Goal: Task Accomplishment & Management: Use online tool/utility

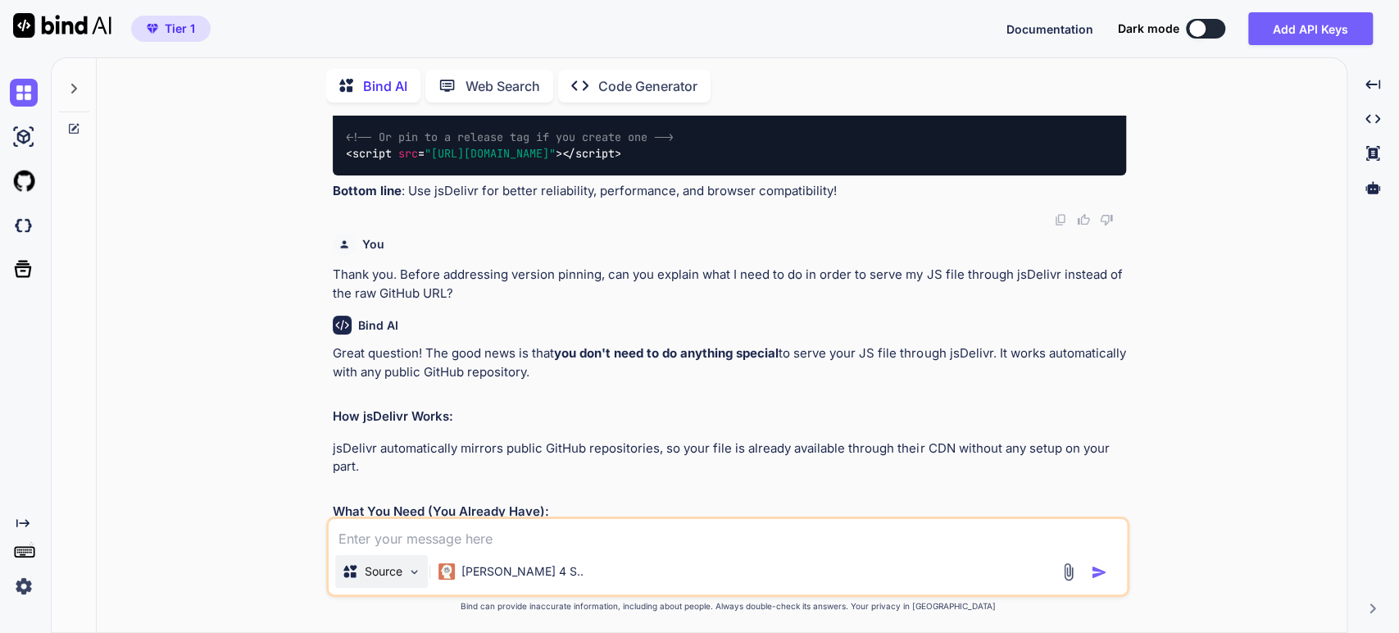
scroll to position [869, 0]
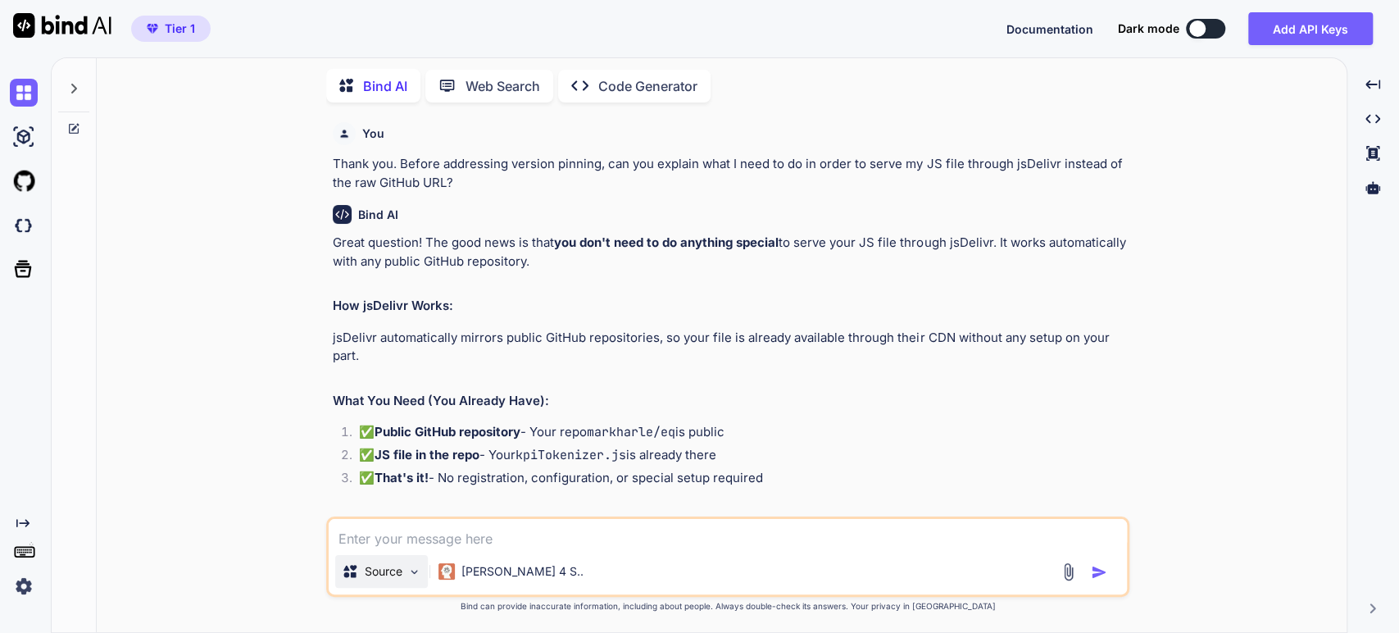
click at [413, 569] on img at bounding box center [414, 572] width 14 height 14
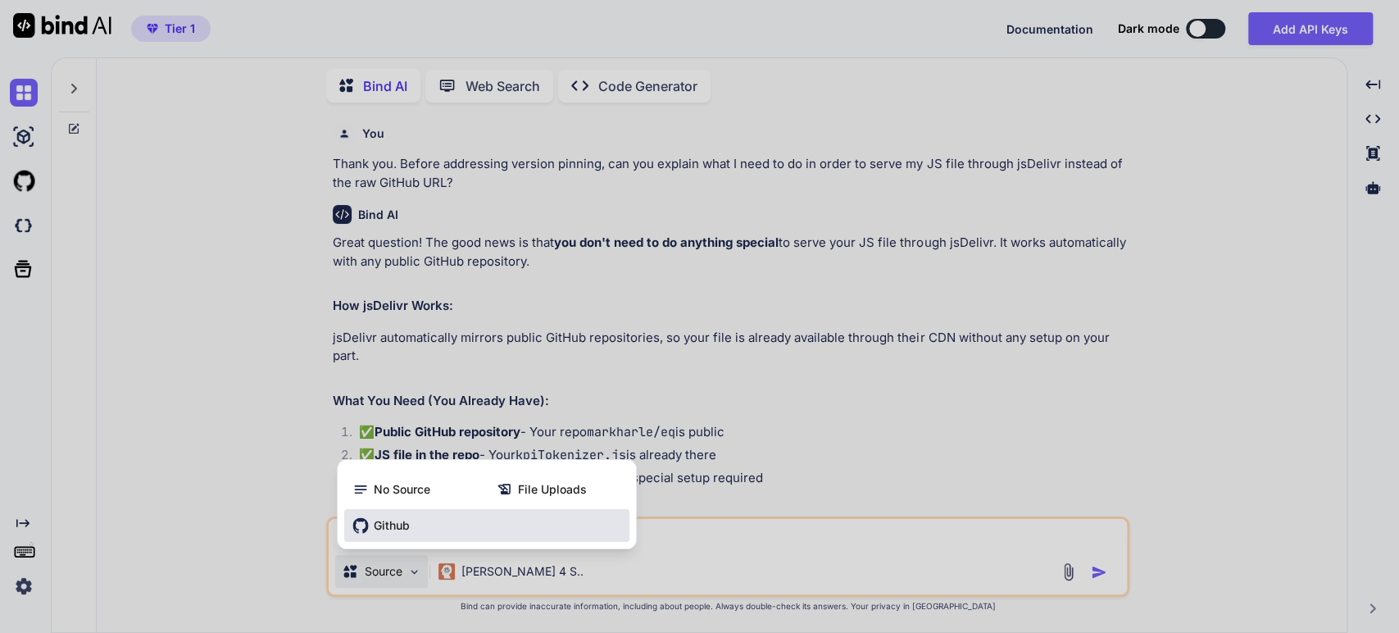
click at [385, 526] on span "Github" at bounding box center [392, 525] width 36 height 16
type textarea "x"
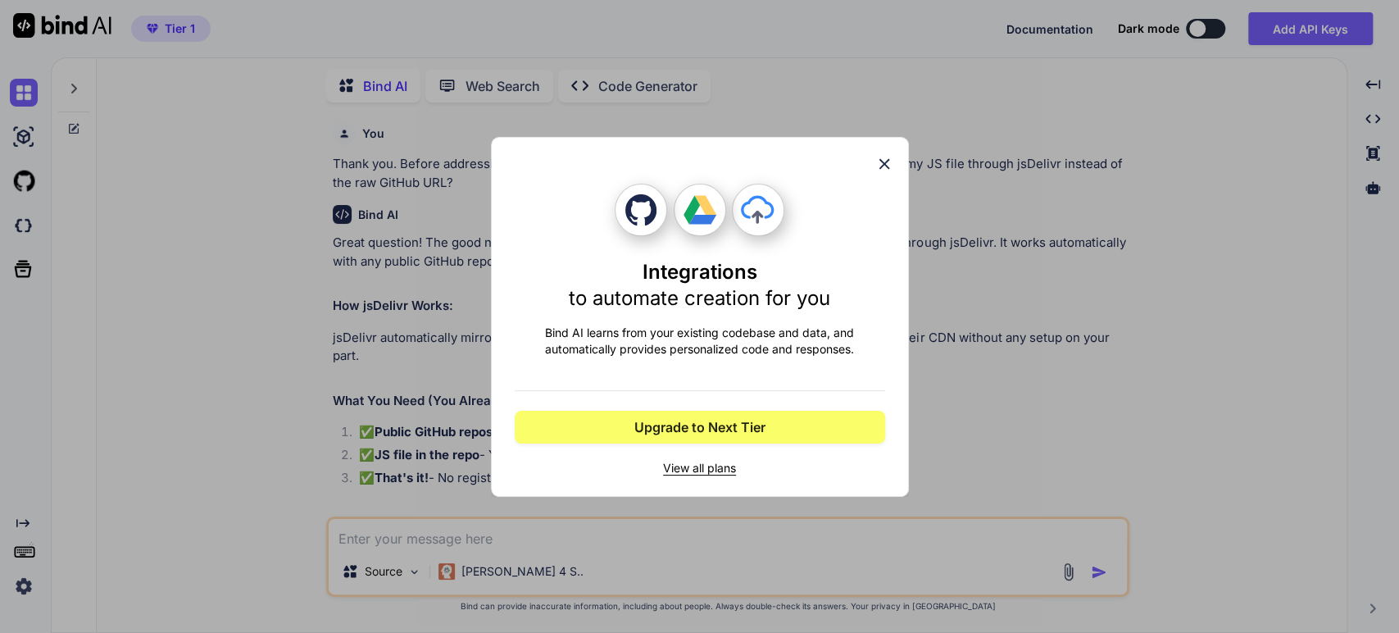
click at [682, 461] on span "View all plans" at bounding box center [700, 468] width 370 height 16
click at [884, 157] on icon at bounding box center [884, 164] width 18 height 18
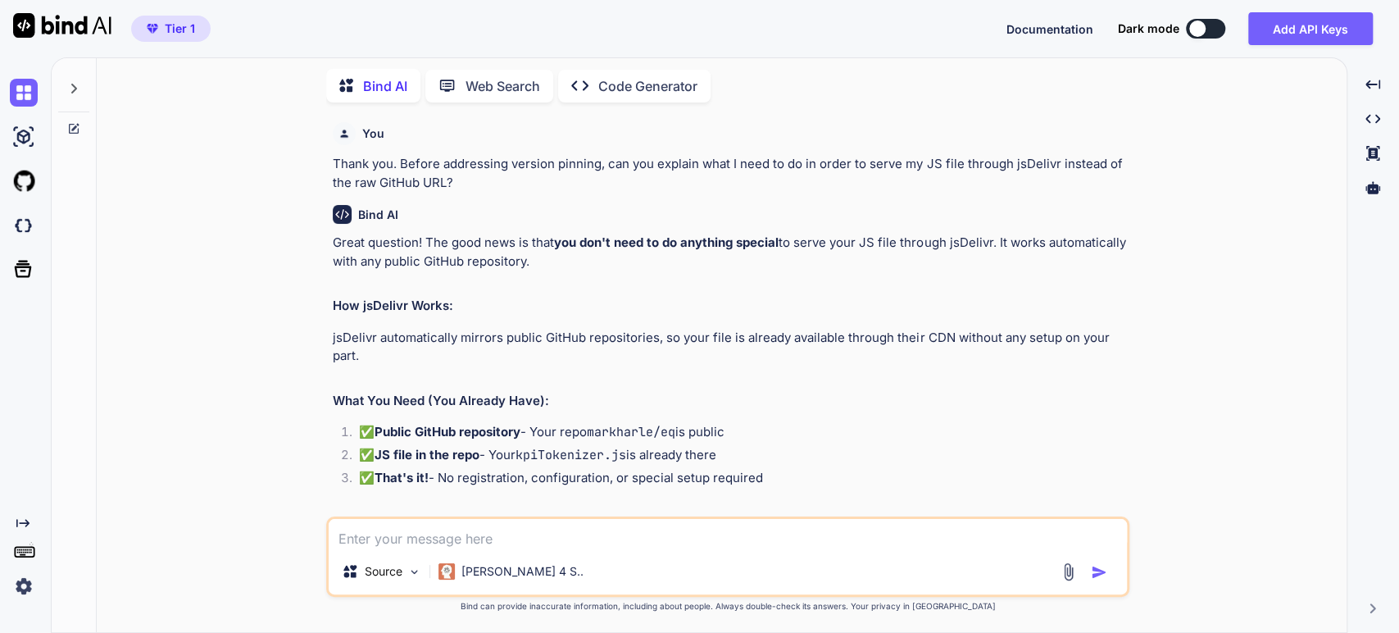
click at [25, 583] on img at bounding box center [24, 586] width 28 height 28
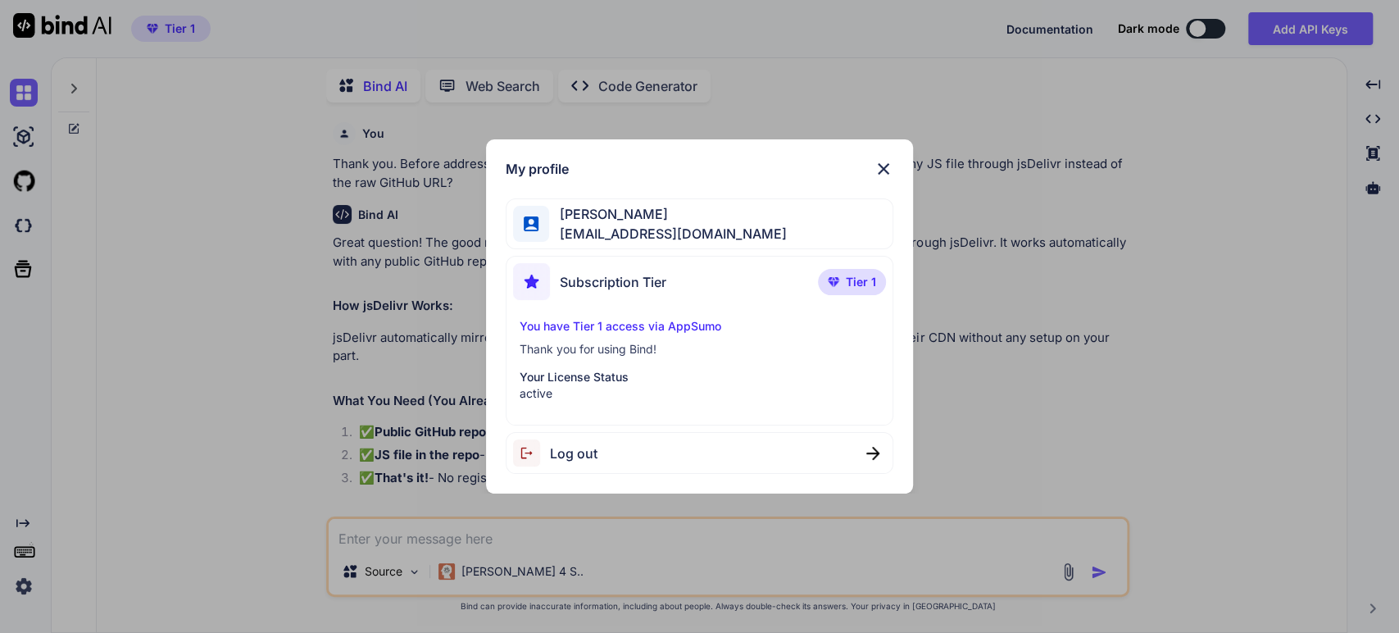
click at [858, 283] on span "Tier 1" at bounding box center [861, 282] width 30 height 16
click at [838, 279] on img at bounding box center [833, 282] width 11 height 10
click at [854, 379] on p "Your License Status" at bounding box center [700, 377] width 361 height 16
click at [876, 451] on img at bounding box center [872, 453] width 13 height 13
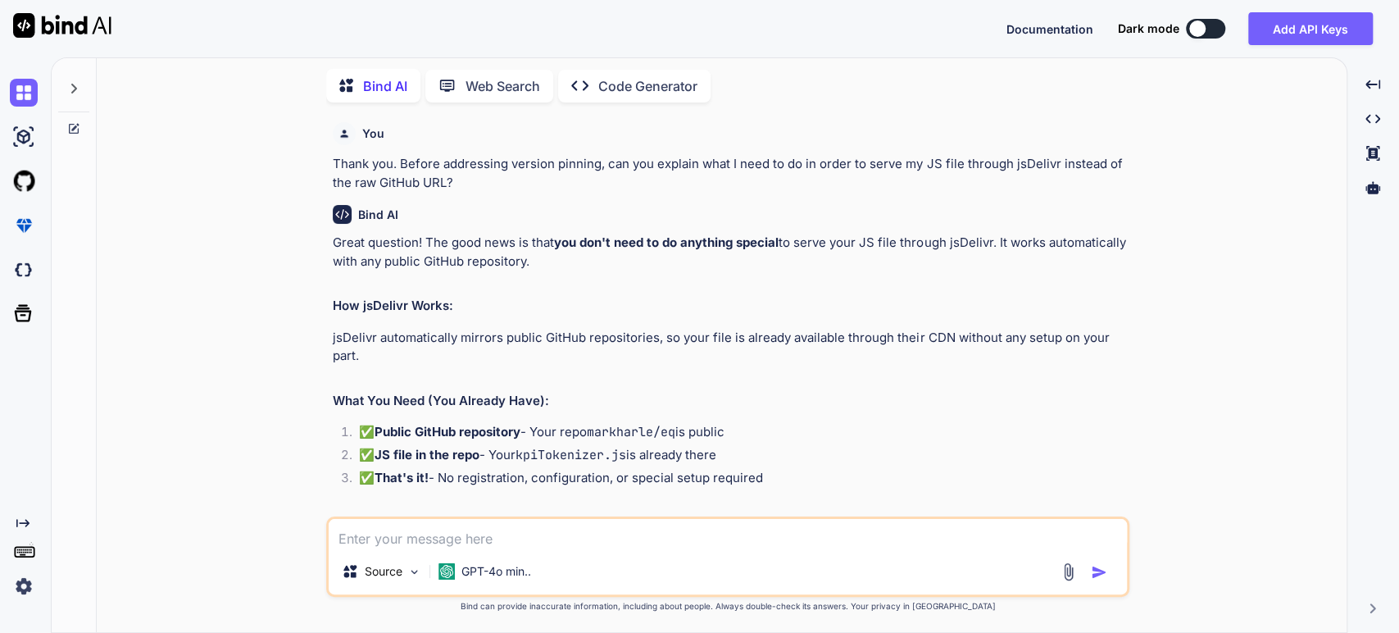
scroll to position [0, 0]
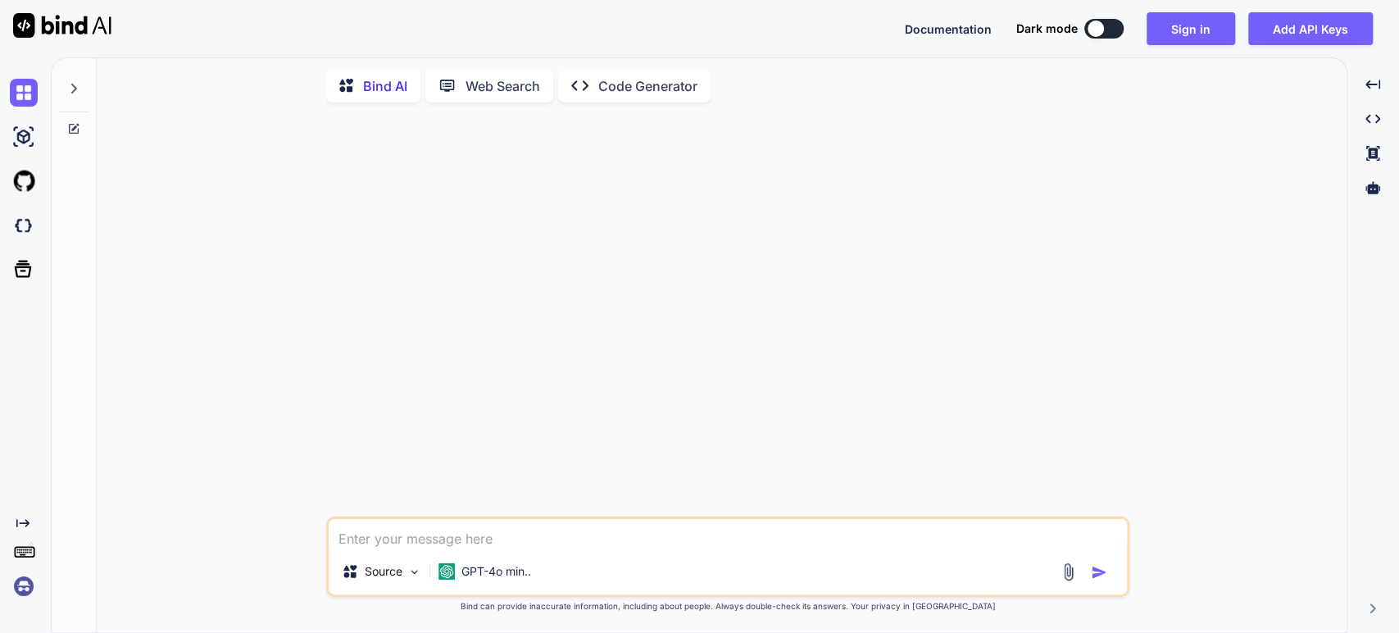
click at [25, 580] on img at bounding box center [24, 586] width 28 height 28
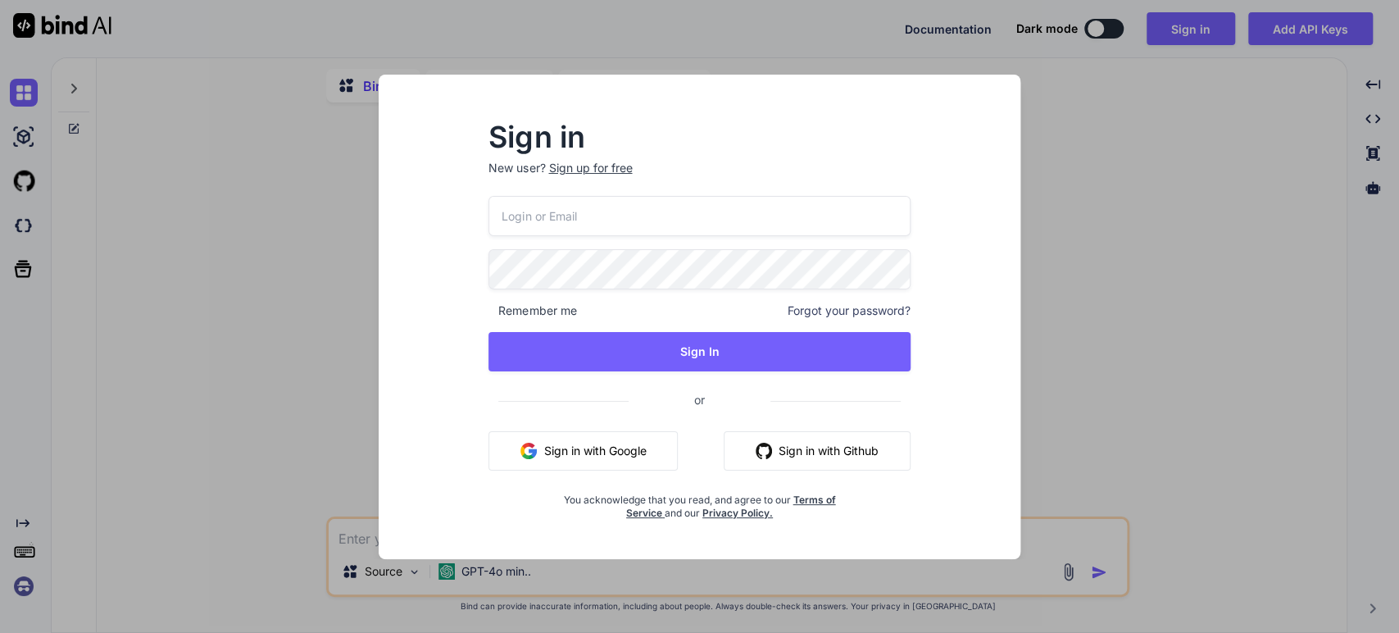
click at [533, 444] on img "button" at bounding box center [528, 451] width 16 height 16
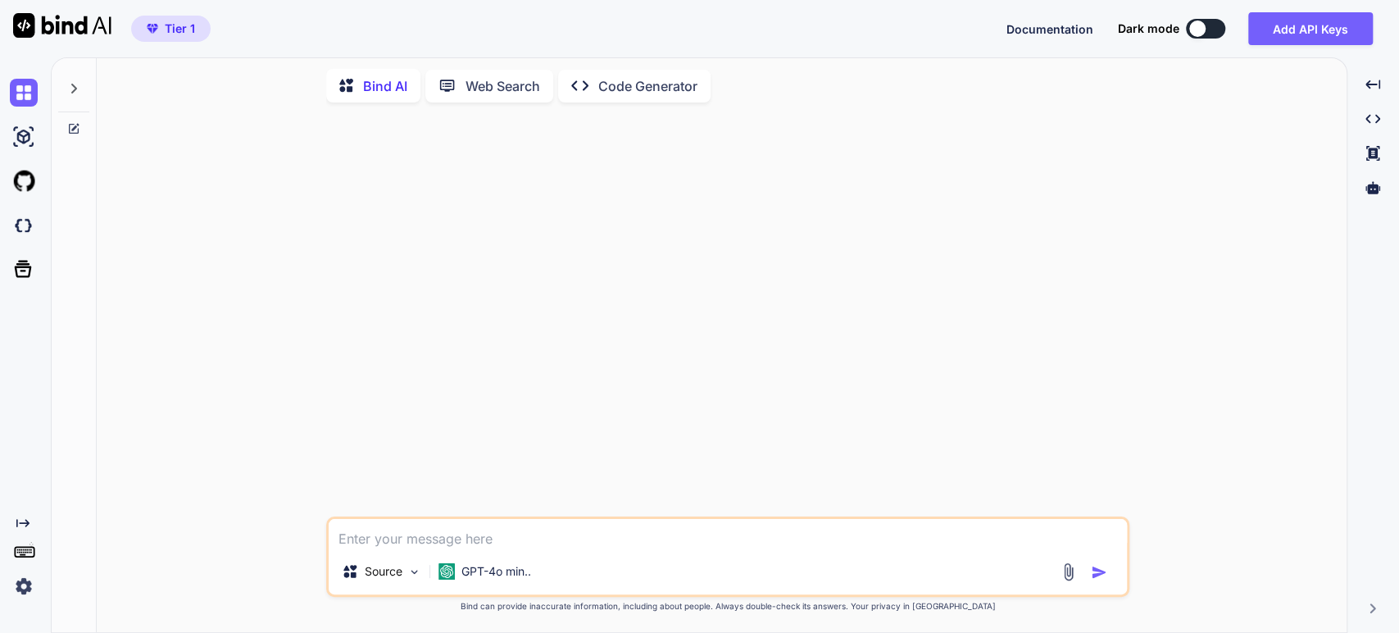
click at [70, 86] on icon at bounding box center [73, 88] width 13 height 13
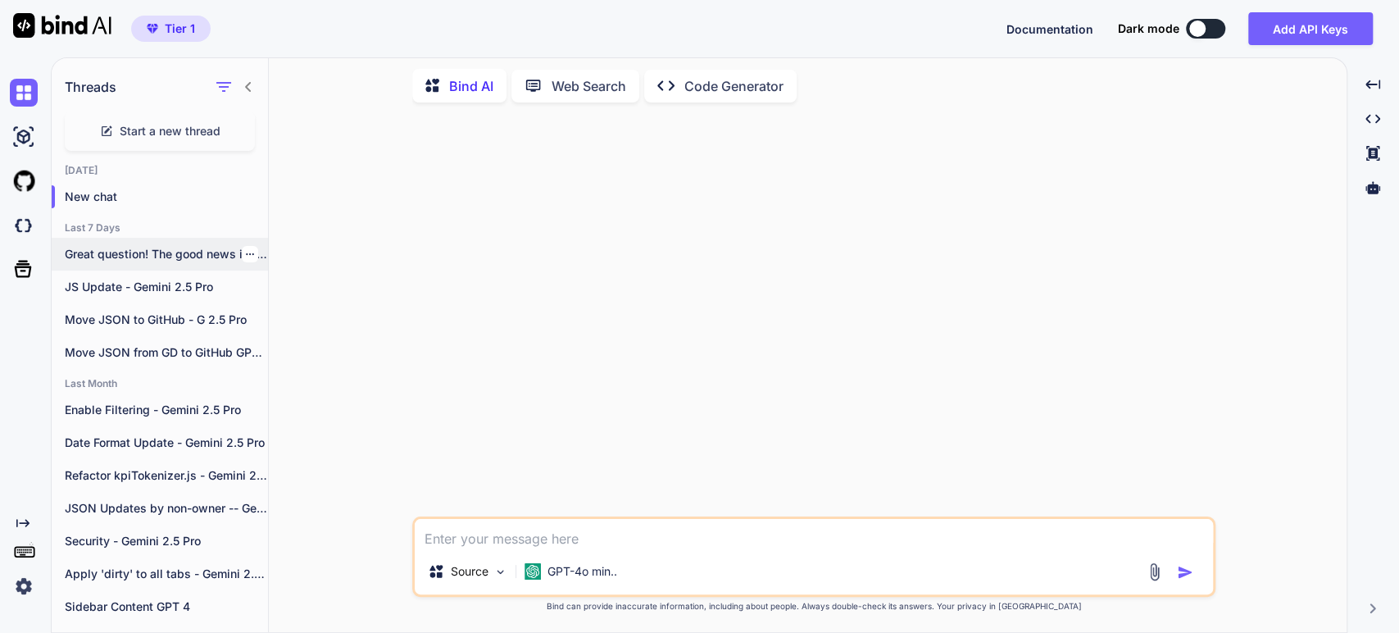
click at [129, 241] on div "Great question! The good news is that..." at bounding box center [160, 254] width 216 height 33
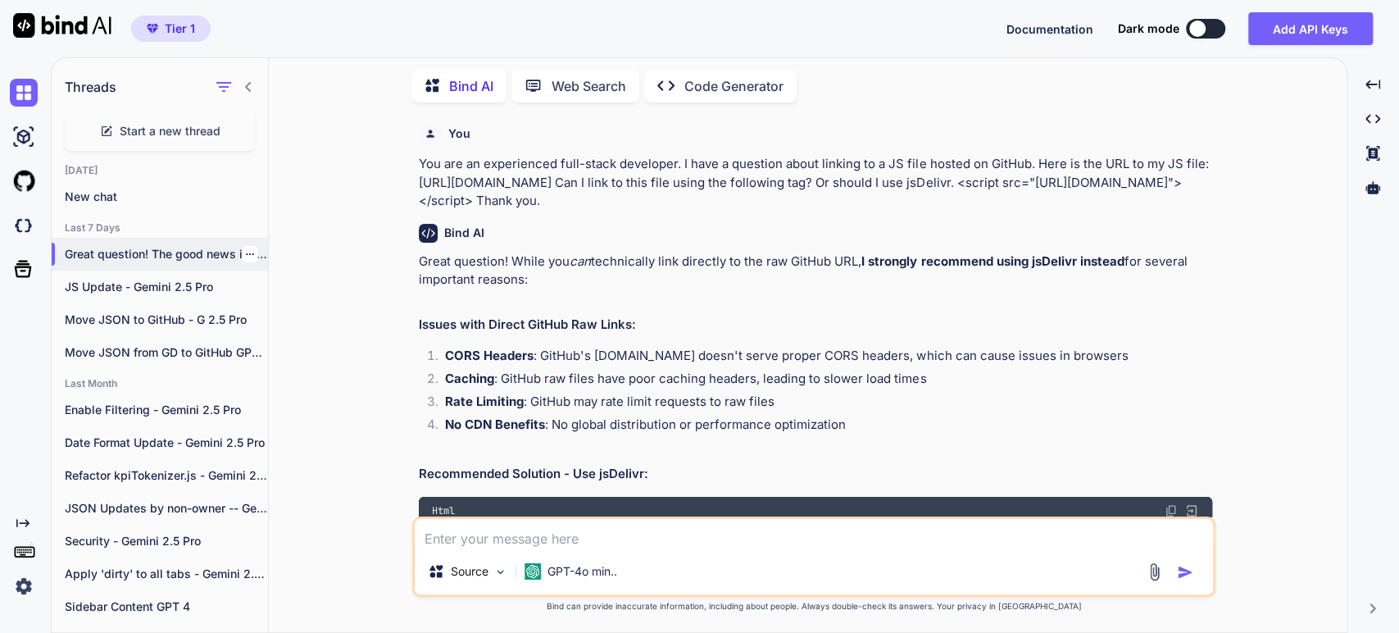
click at [245, 250] on icon "button" at bounding box center [250, 254] width 10 height 10
click at [275, 284] on span "Rename and Save" at bounding box center [319, 283] width 98 height 16
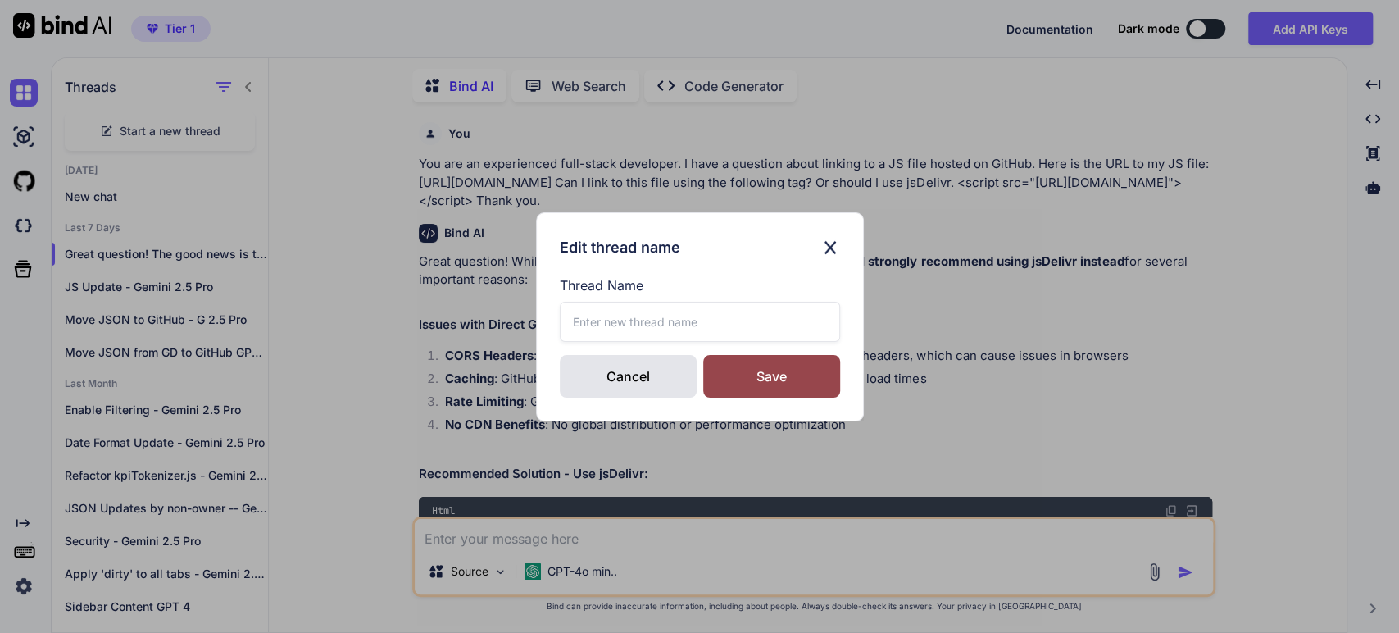
click at [583, 325] on input "text" at bounding box center [700, 322] width 280 height 40
type input "jsDelivr URL"
click at [754, 367] on div "Save" at bounding box center [771, 376] width 137 height 43
